Goal: Obtain resource: Download file/media

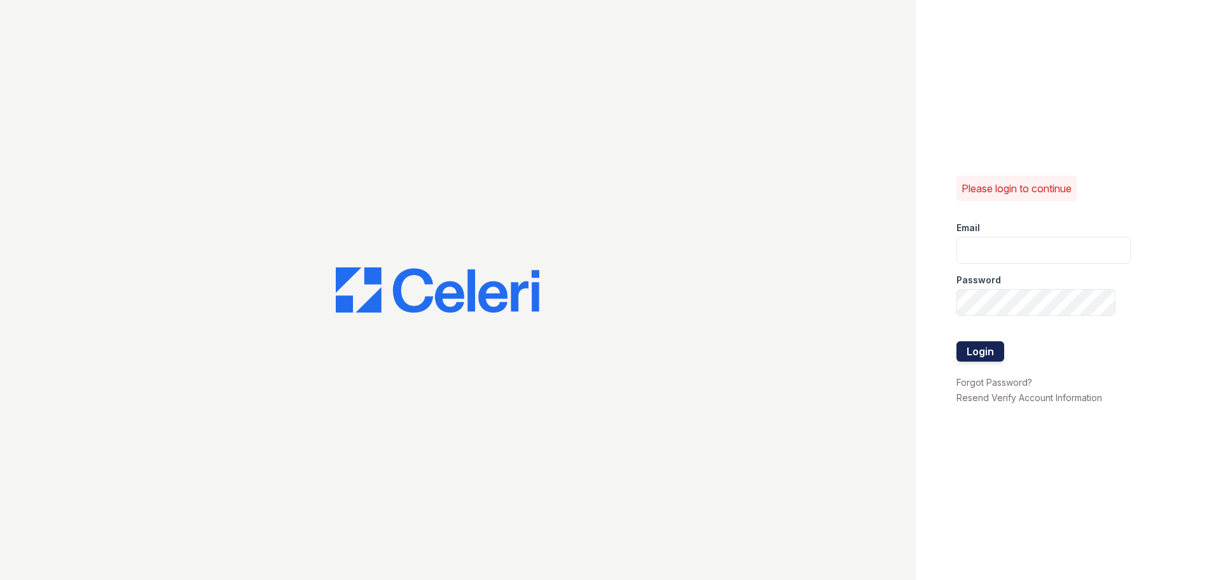
type input "arrivestreetervilleleasing@trinity-pm.com"
click at [992, 353] on button "Login" at bounding box center [981, 351] width 48 height 20
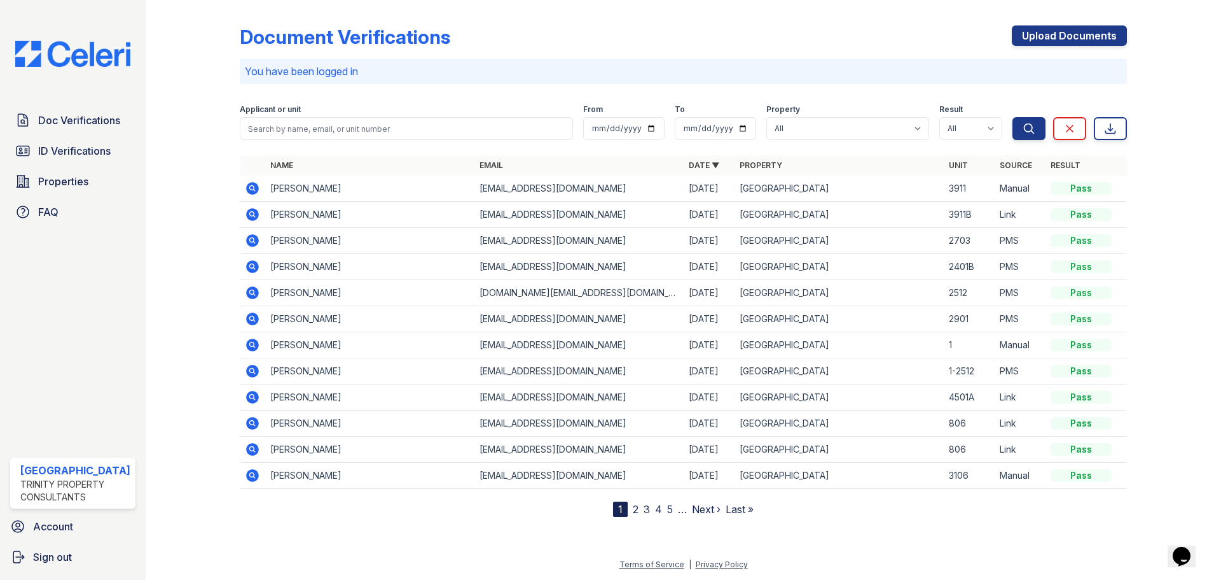
click at [252, 422] on icon at bounding box center [251, 421] width 3 height 3
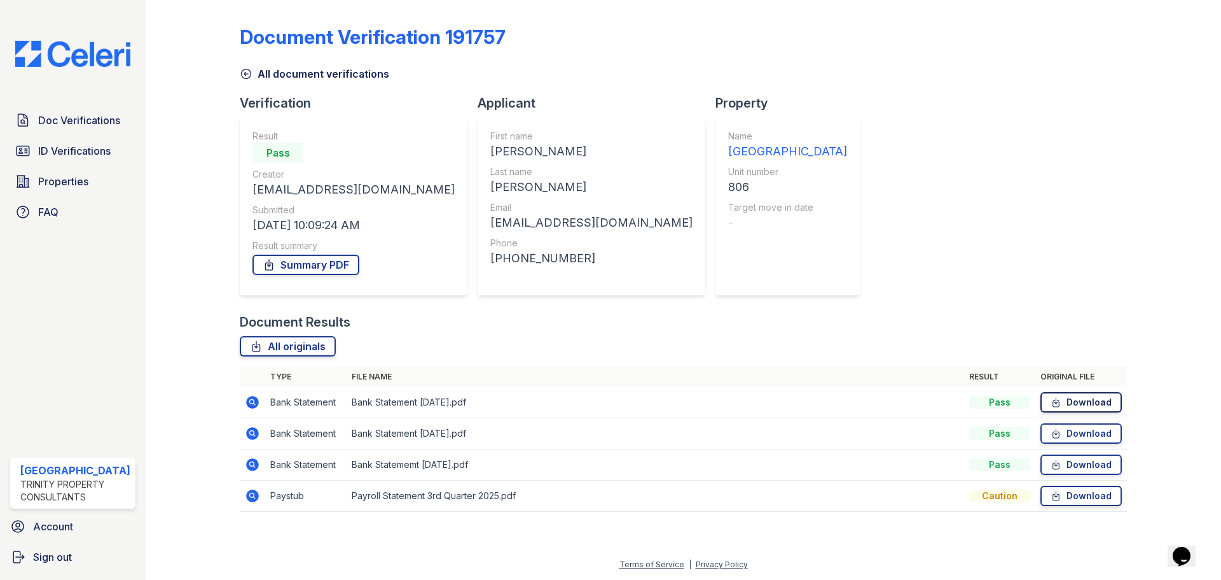
click at [1062, 397] on icon at bounding box center [1056, 402] width 11 height 13
click at [1060, 435] on icon at bounding box center [1056, 433] width 11 height 13
click at [1085, 460] on link "Download" at bounding box center [1081, 464] width 81 height 20
click at [1071, 497] on link "Download" at bounding box center [1081, 495] width 81 height 20
click at [312, 264] on link "Summary PDF" at bounding box center [306, 264] width 107 height 20
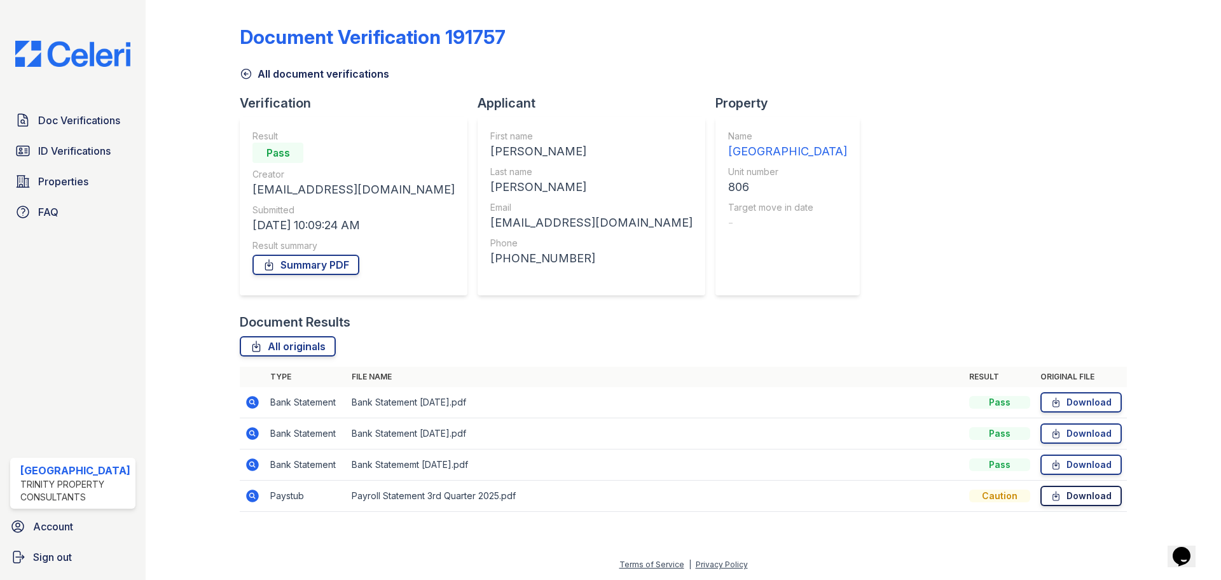
click at [1062, 496] on icon at bounding box center [1056, 495] width 11 height 13
click at [64, 118] on span "Doc Verifications" at bounding box center [79, 120] width 82 height 15
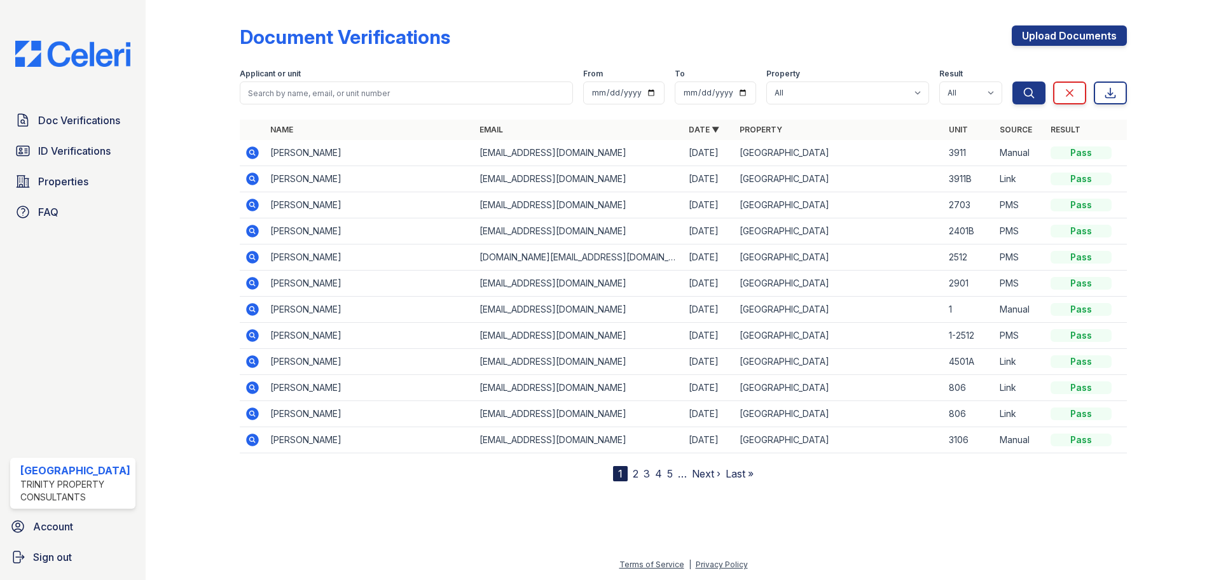
click at [253, 410] on icon at bounding box center [252, 413] width 13 height 13
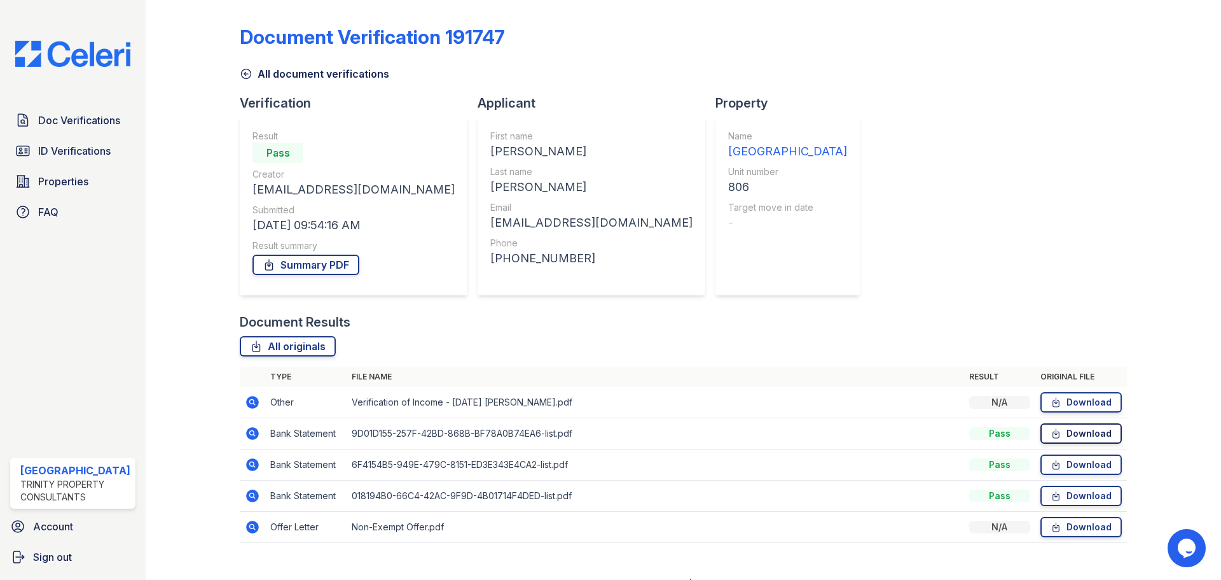
click at [1051, 434] on icon at bounding box center [1056, 433] width 11 height 13
click at [1057, 464] on link "Download" at bounding box center [1081, 464] width 81 height 20
click at [1064, 492] on link "Download" at bounding box center [1081, 495] width 81 height 20
click at [51, 120] on span "Doc Verifications" at bounding box center [79, 120] width 82 height 15
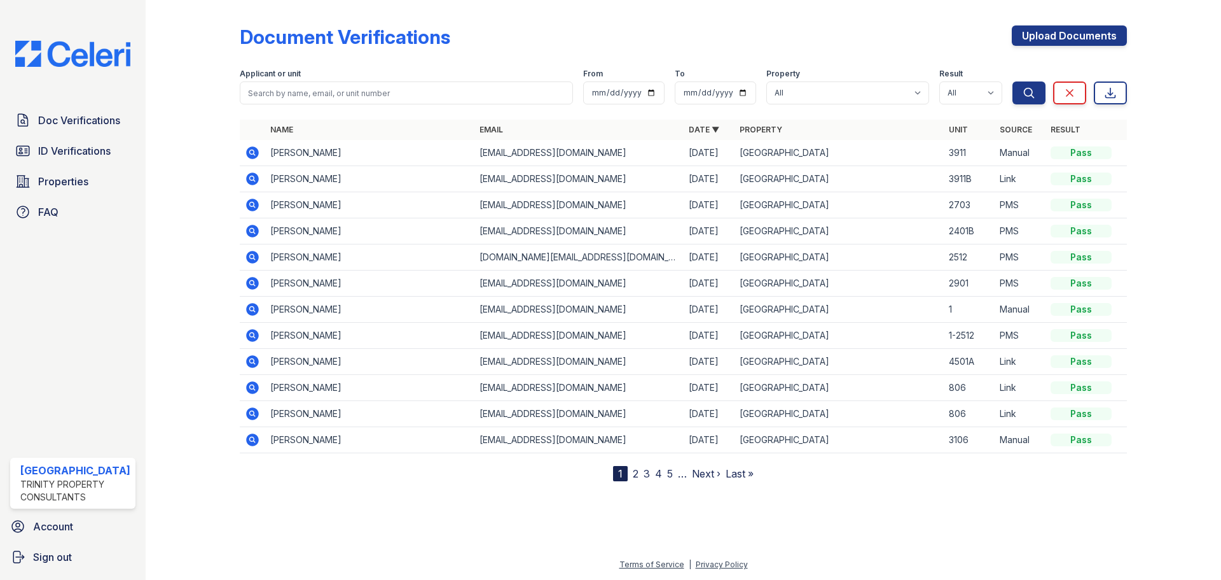
click at [253, 384] on icon at bounding box center [252, 387] width 13 height 13
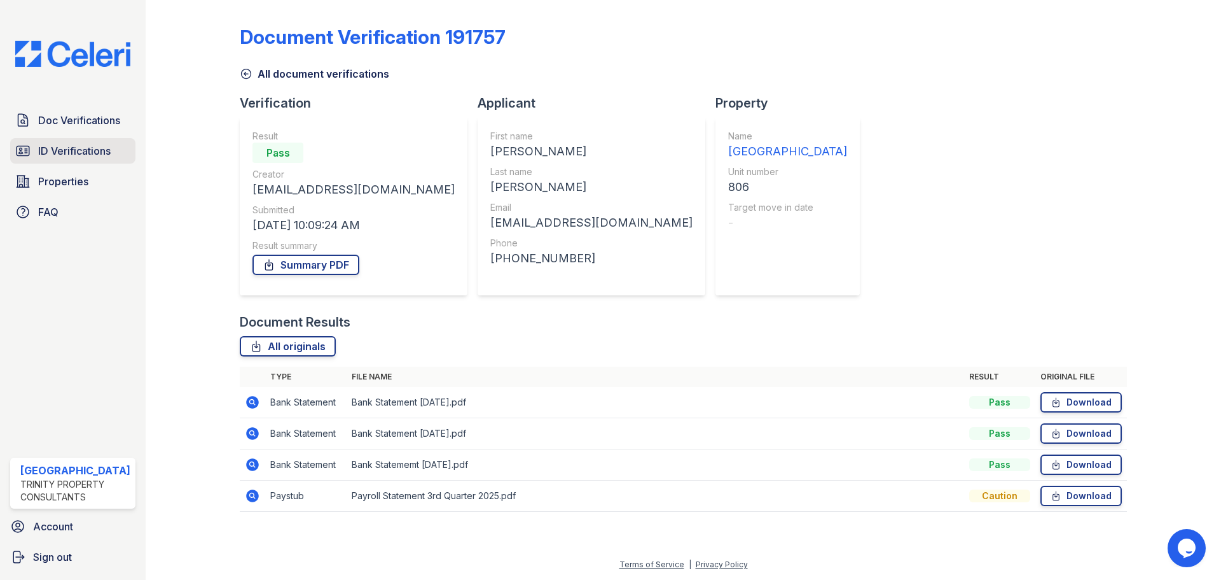
click at [47, 149] on span "ID Verifications" at bounding box center [74, 150] width 73 height 15
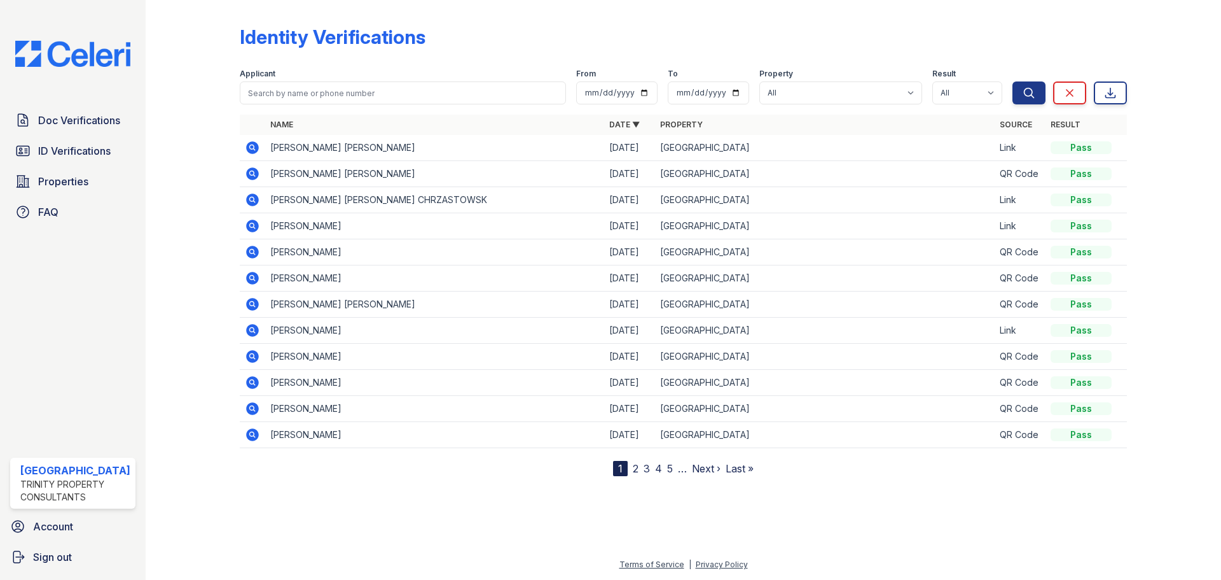
click at [251, 202] on icon at bounding box center [252, 199] width 13 height 13
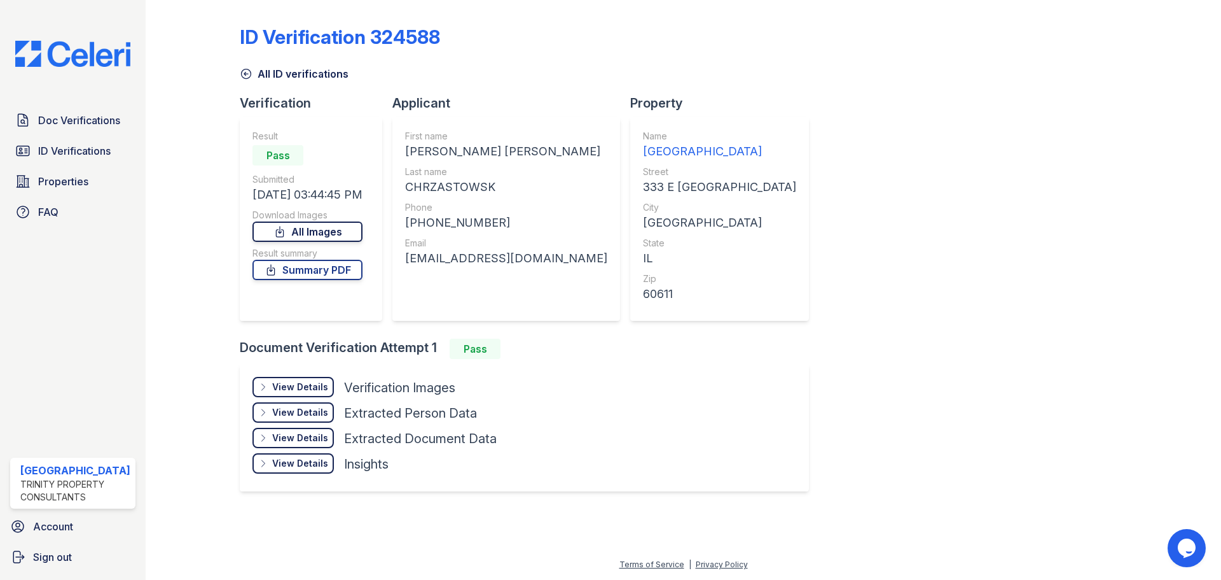
click at [284, 228] on icon at bounding box center [280, 231] width 13 height 13
